Goal: Information Seeking & Learning: Learn about a topic

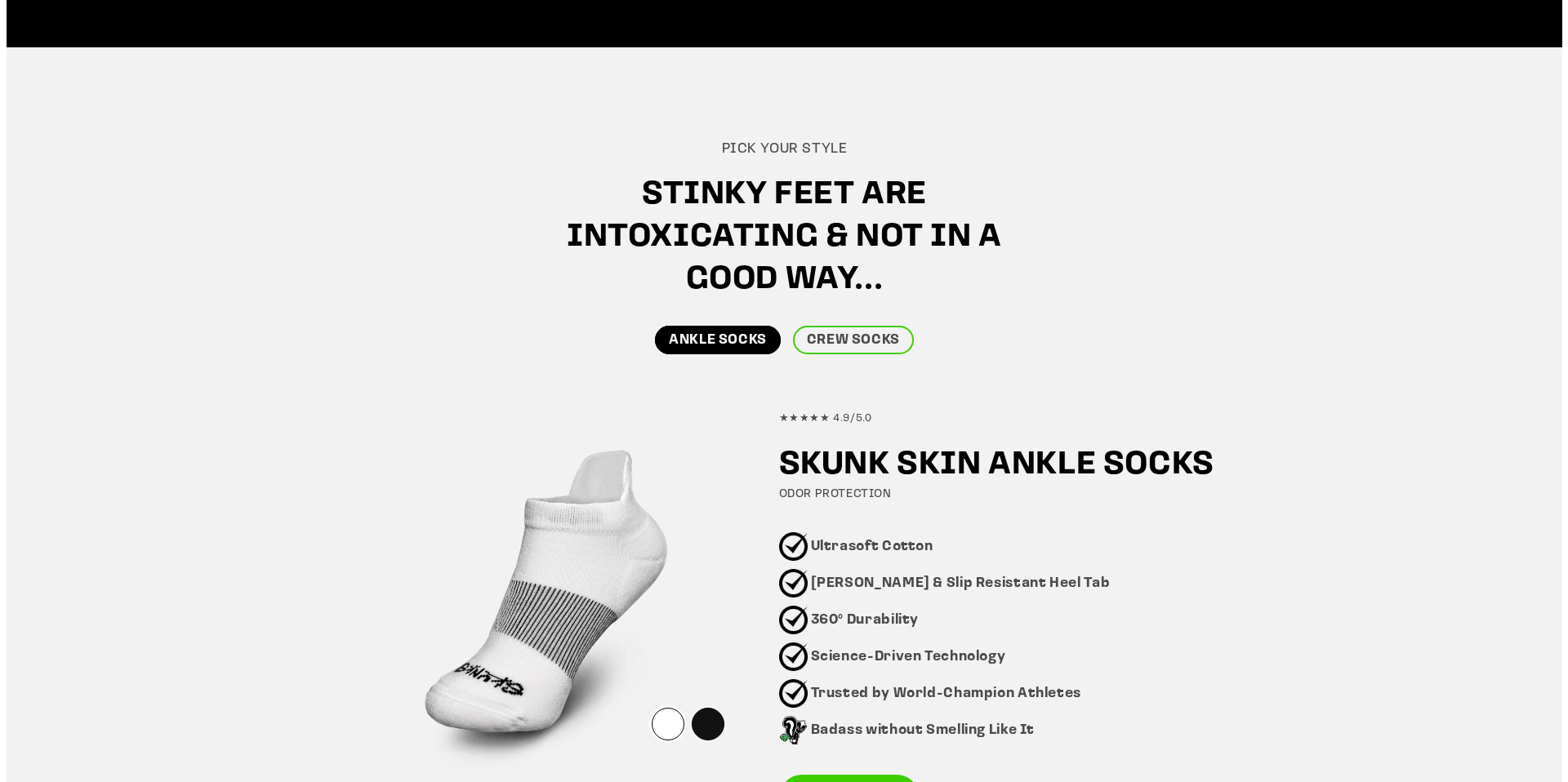
scroll to position [709, 0]
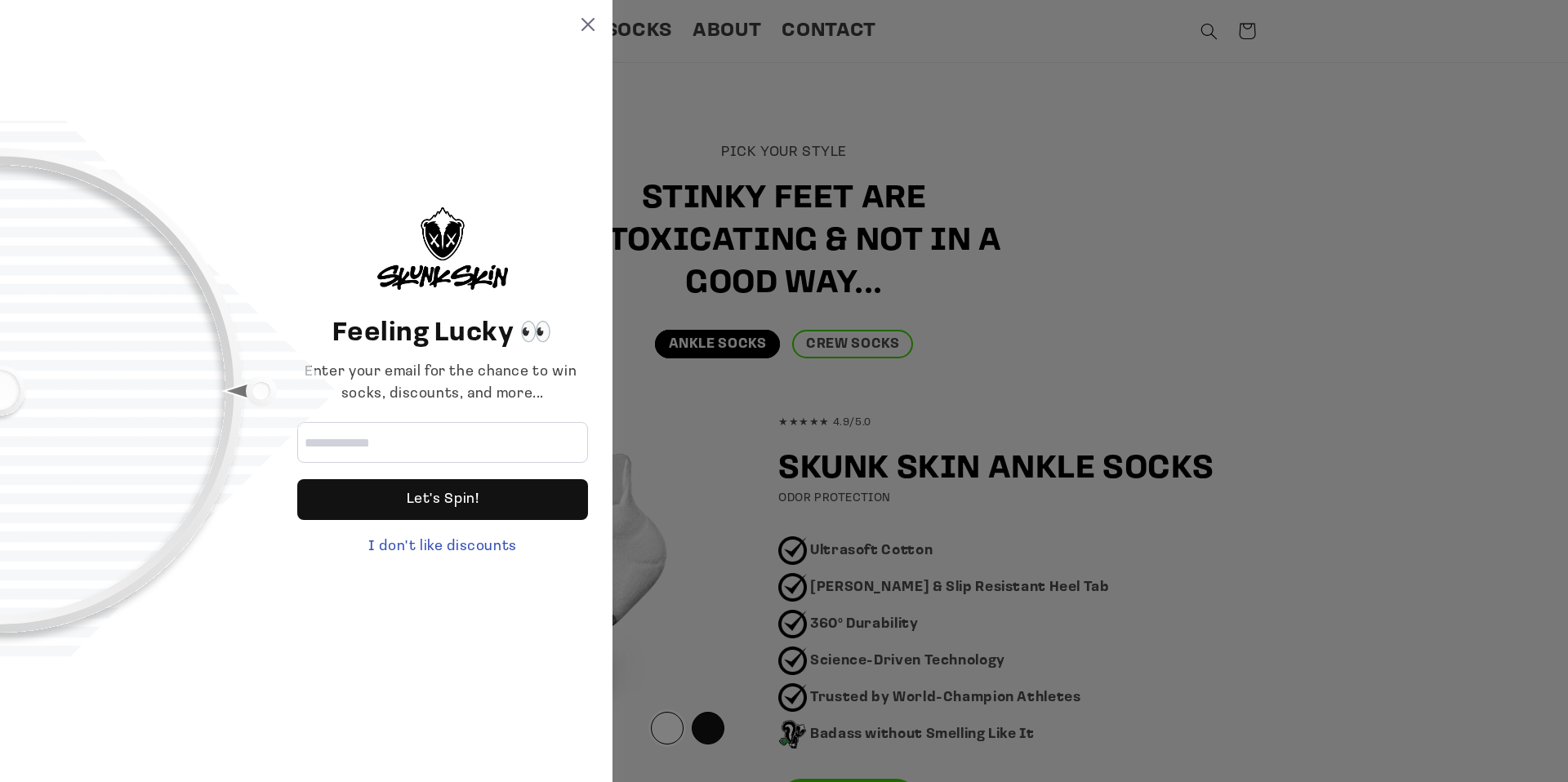
click at [593, 31] on div "Feeling Lucky 👀 Enter your email for the chance to win socks, discounts, and mo…" at bounding box center [306, 391] width 612 height 782
click at [592, 27] on icon at bounding box center [588, 24] width 13 height 13
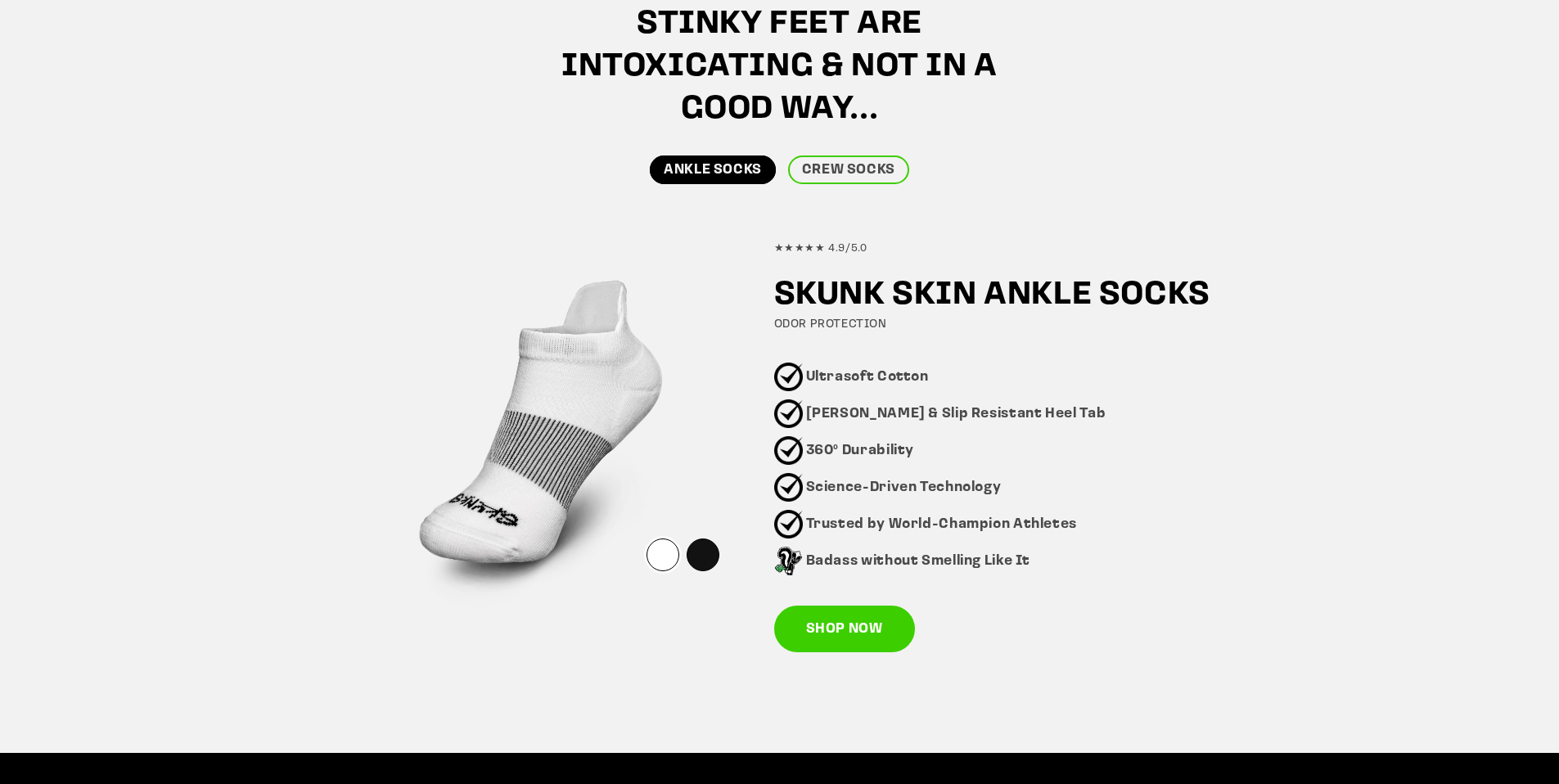
scroll to position [901, 0]
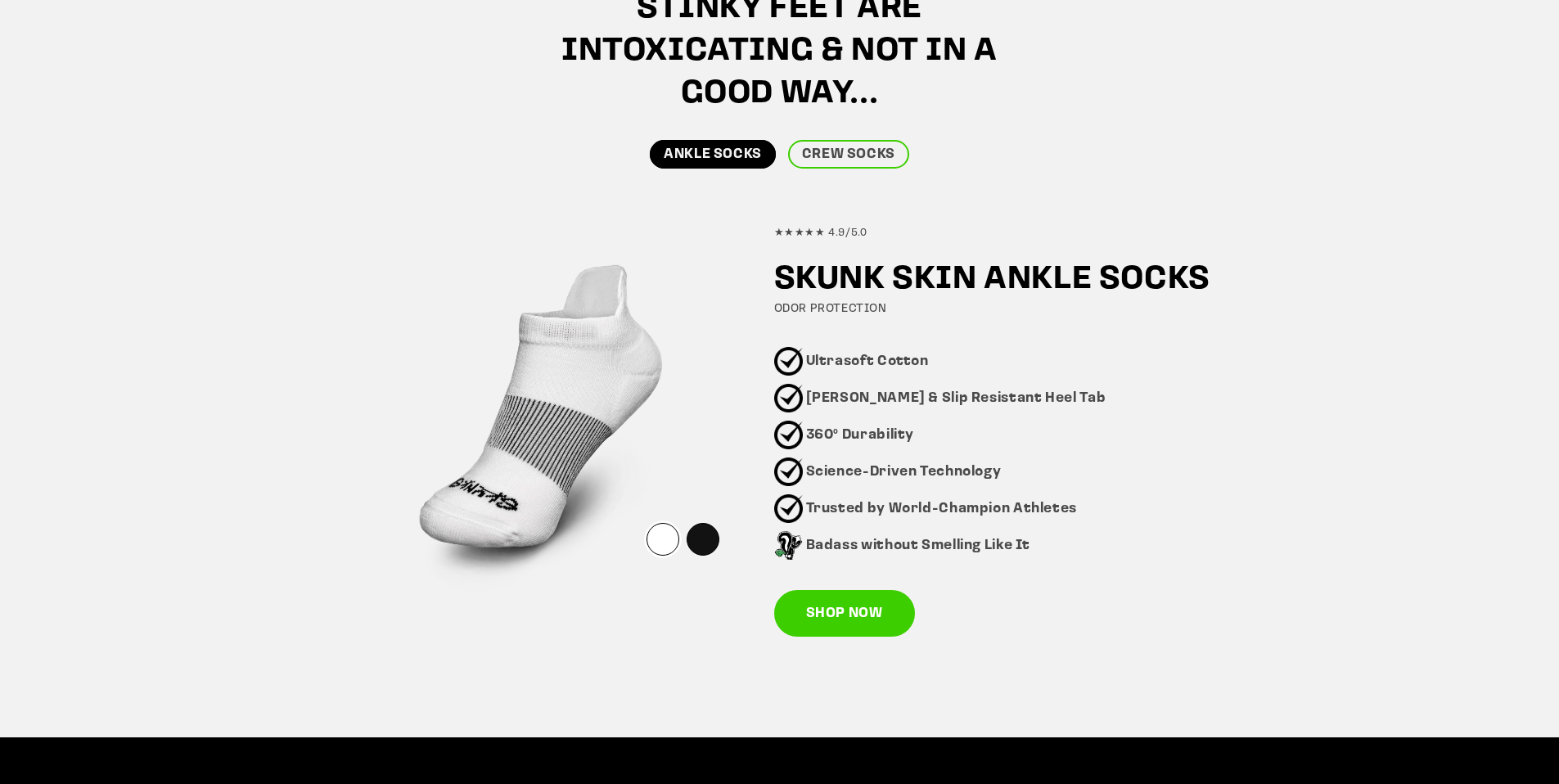
drag, startPoint x: 758, startPoint y: 361, endPoint x: 924, endPoint y: 371, distance: 166.3
click at [924, 371] on div "★★★★★ 4.9/5.0 SKUNK SKIN ANKLE SOCKS ODOR PROTECTION Ultrasoft Cotton Blister &…" at bounding box center [780, 424] width 945 height 473
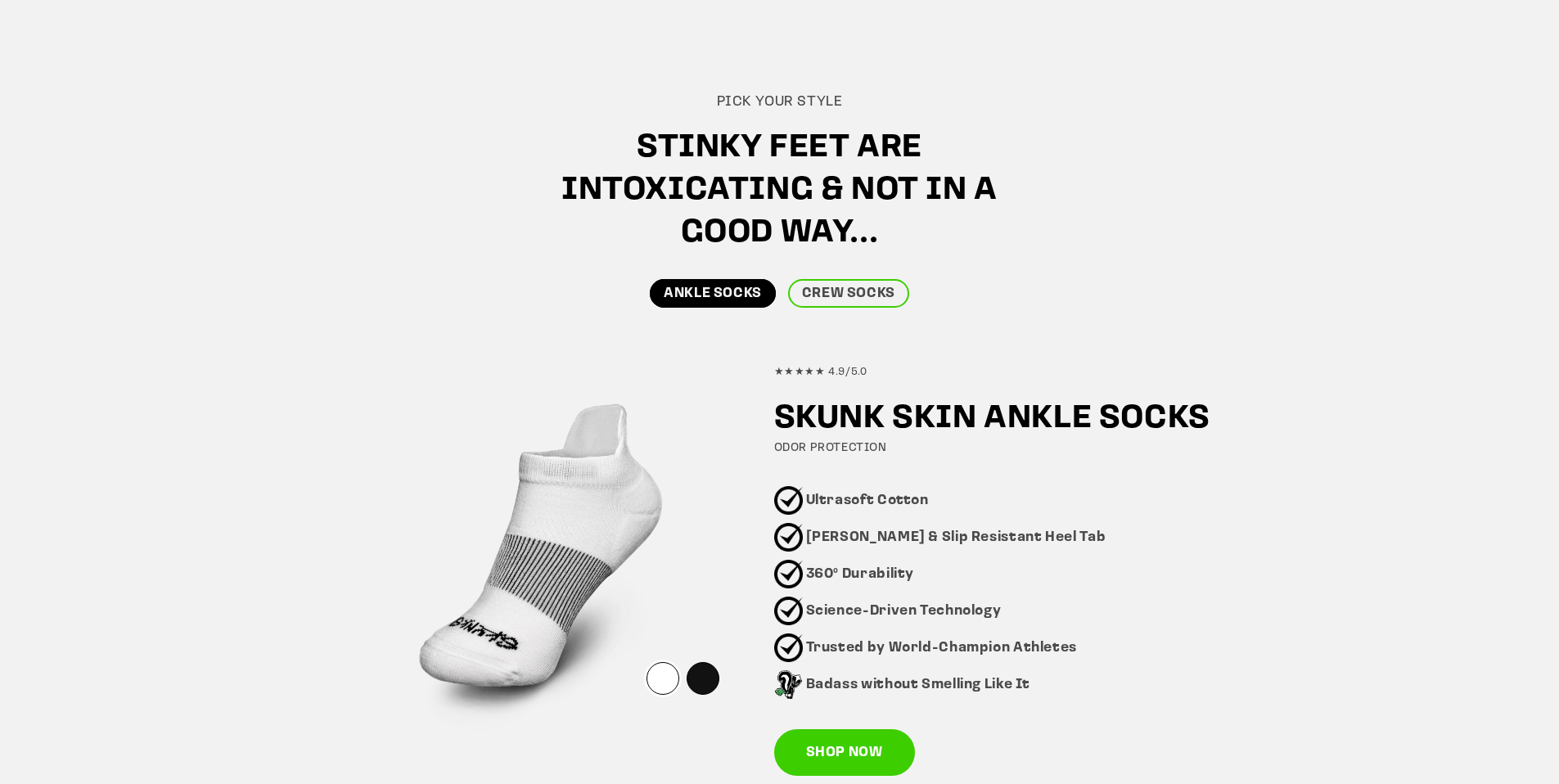
scroll to position [854, 0]
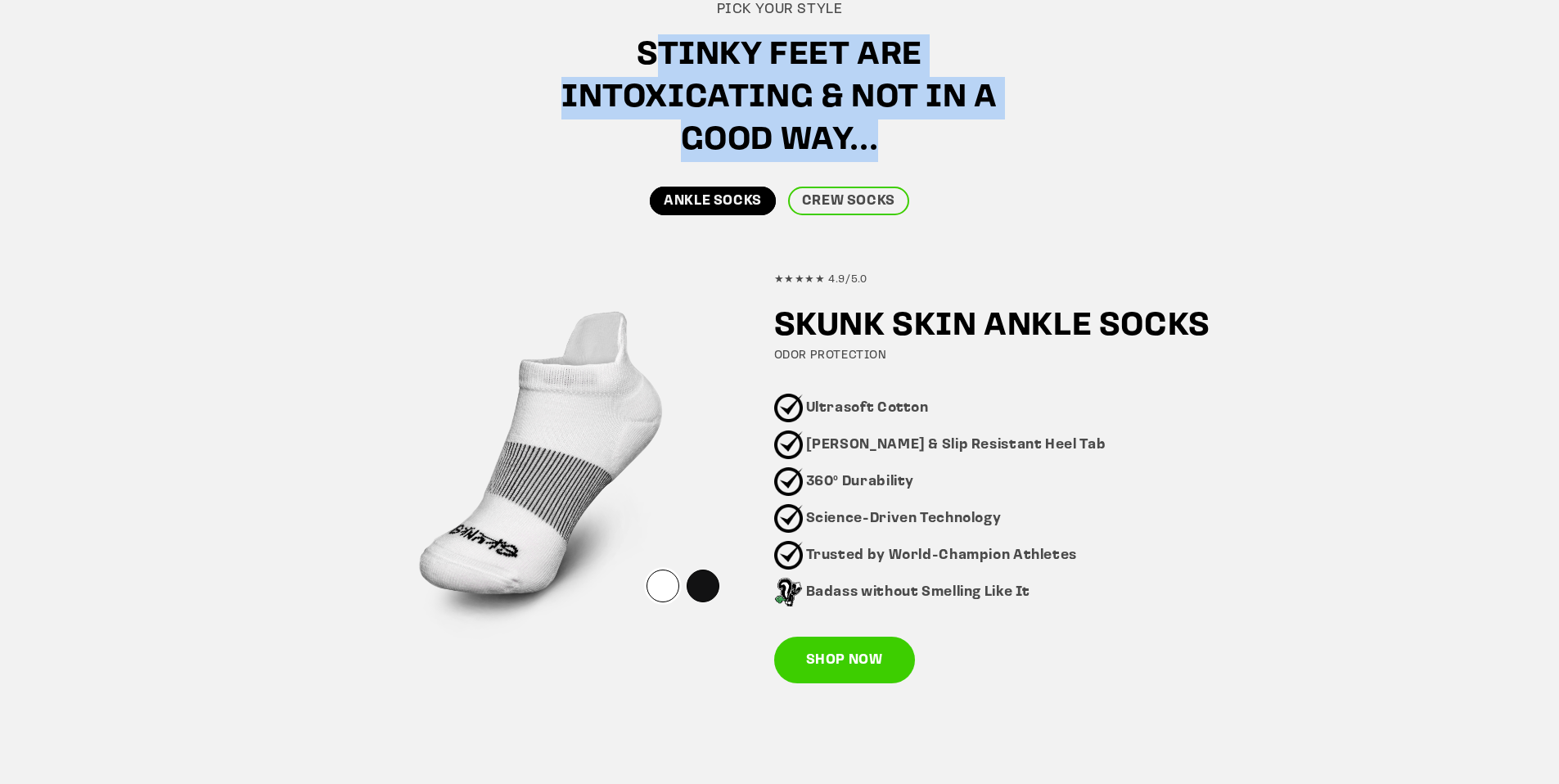
drag, startPoint x: 655, startPoint y: 45, endPoint x: 997, endPoint y: 151, distance: 358.1
click at [997, 151] on h2 "Stinky feet are intoxicating & not in a good way..." at bounding box center [780, 98] width 532 height 128
drag, startPoint x: 780, startPoint y: 318, endPoint x: 1033, endPoint y: 362, distance: 256.8
click at [1070, 338] on h2 "SKUNK SKIN ANKLE SOCKS" at bounding box center [1006, 326] width 464 height 43
drag, startPoint x: 810, startPoint y: 410, endPoint x: 974, endPoint y: 550, distance: 215.6
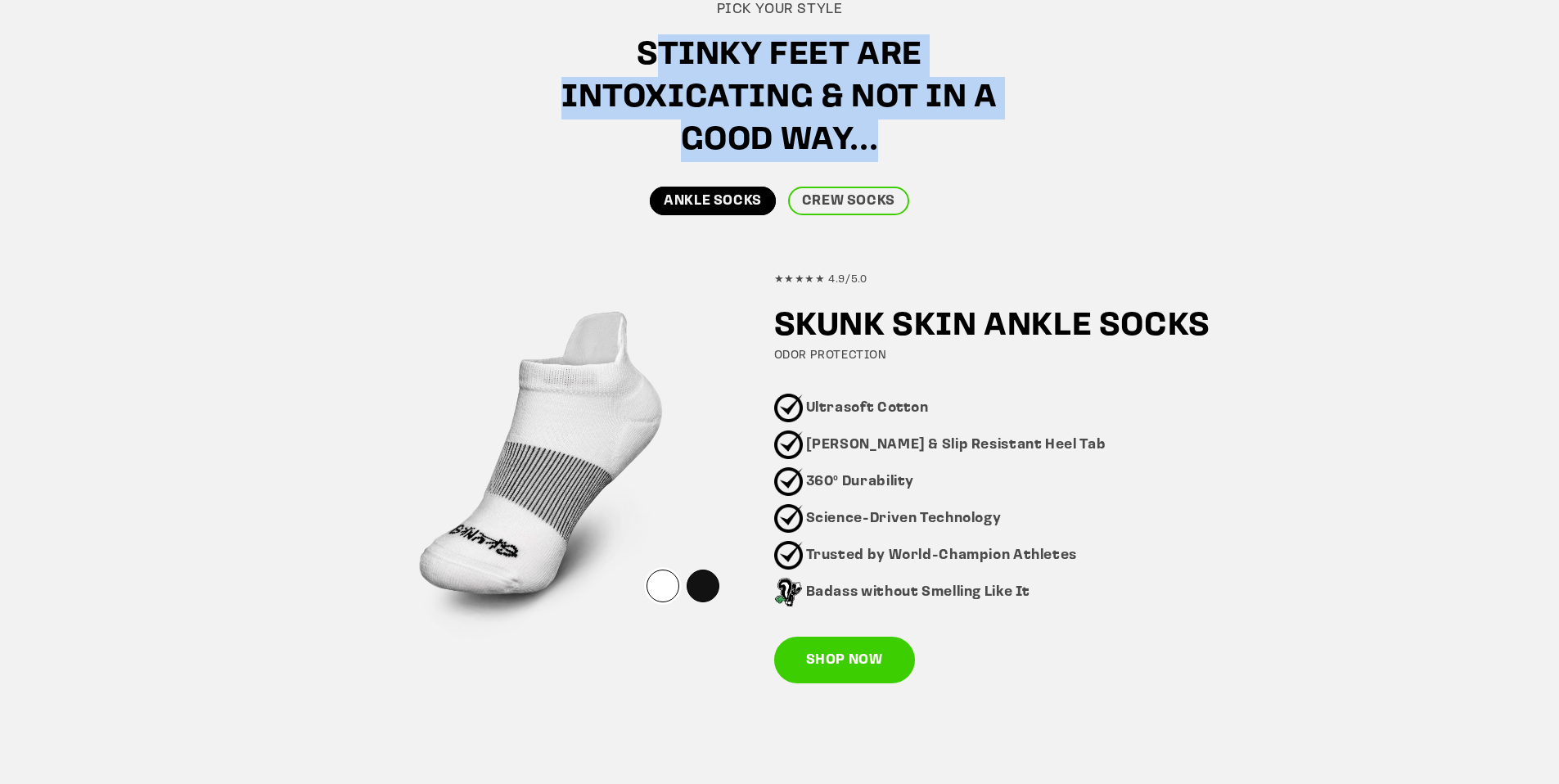
click at [953, 550] on ul "Ultrasoft Cotton Blister & Slip Resistant Heel Tab 360° Durability Science-Driv…" at bounding box center [940, 500] width 332 height 213
drag, startPoint x: 1056, startPoint y: 597, endPoint x: 892, endPoint y: 581, distance: 164.8
click at [867, 587] on li "Badass without Smelling Like It" at bounding box center [940, 592] width 332 height 29
drag, startPoint x: 1037, startPoint y: 594, endPoint x: 936, endPoint y: 584, distance: 101.5
click at [937, 584] on li "Badass without Smelling Like It" at bounding box center [940, 592] width 332 height 29
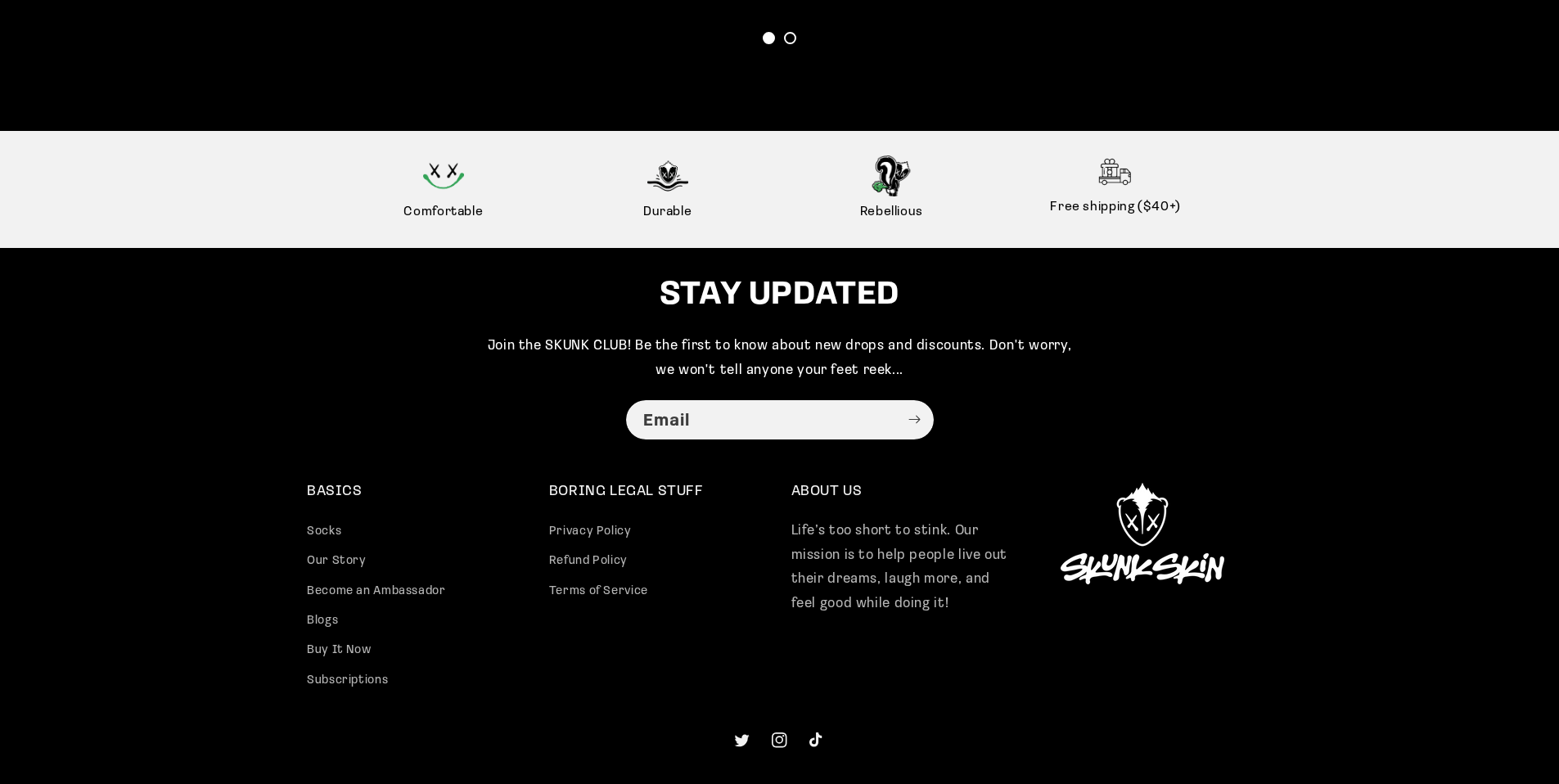
scroll to position [4197, 0]
